Goal: Go to known website: Go to known website

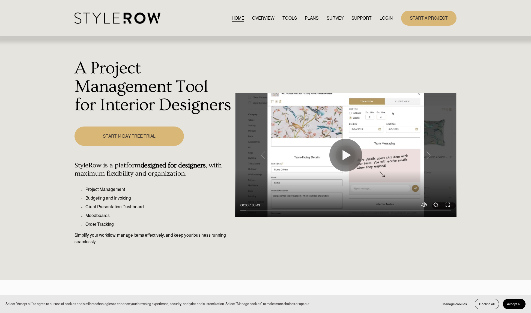
click at [382, 18] on link "LOGIN" at bounding box center [386, 17] width 13 height 7
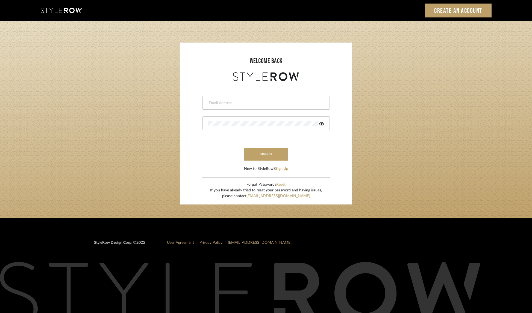
type input "molly@fitchhill.com"
click at [270, 153] on button "sign in" at bounding box center [266, 154] width 44 height 13
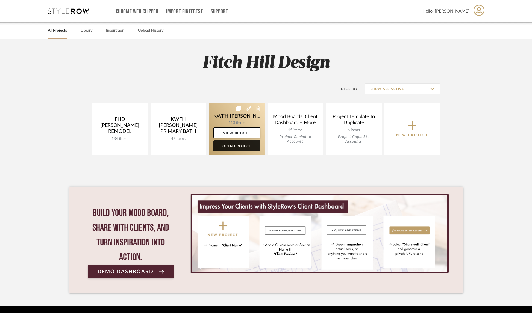
click at [237, 144] on link "Open Project" at bounding box center [236, 146] width 47 height 11
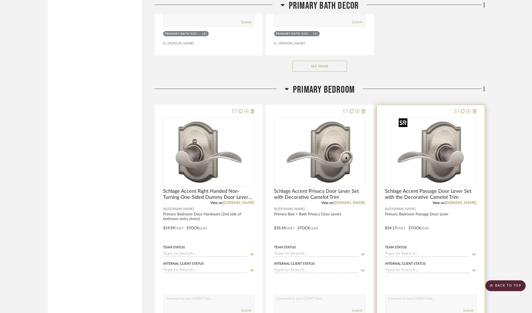
scroll to position [1953, 0]
